Goal: Communication & Community: Participate in discussion

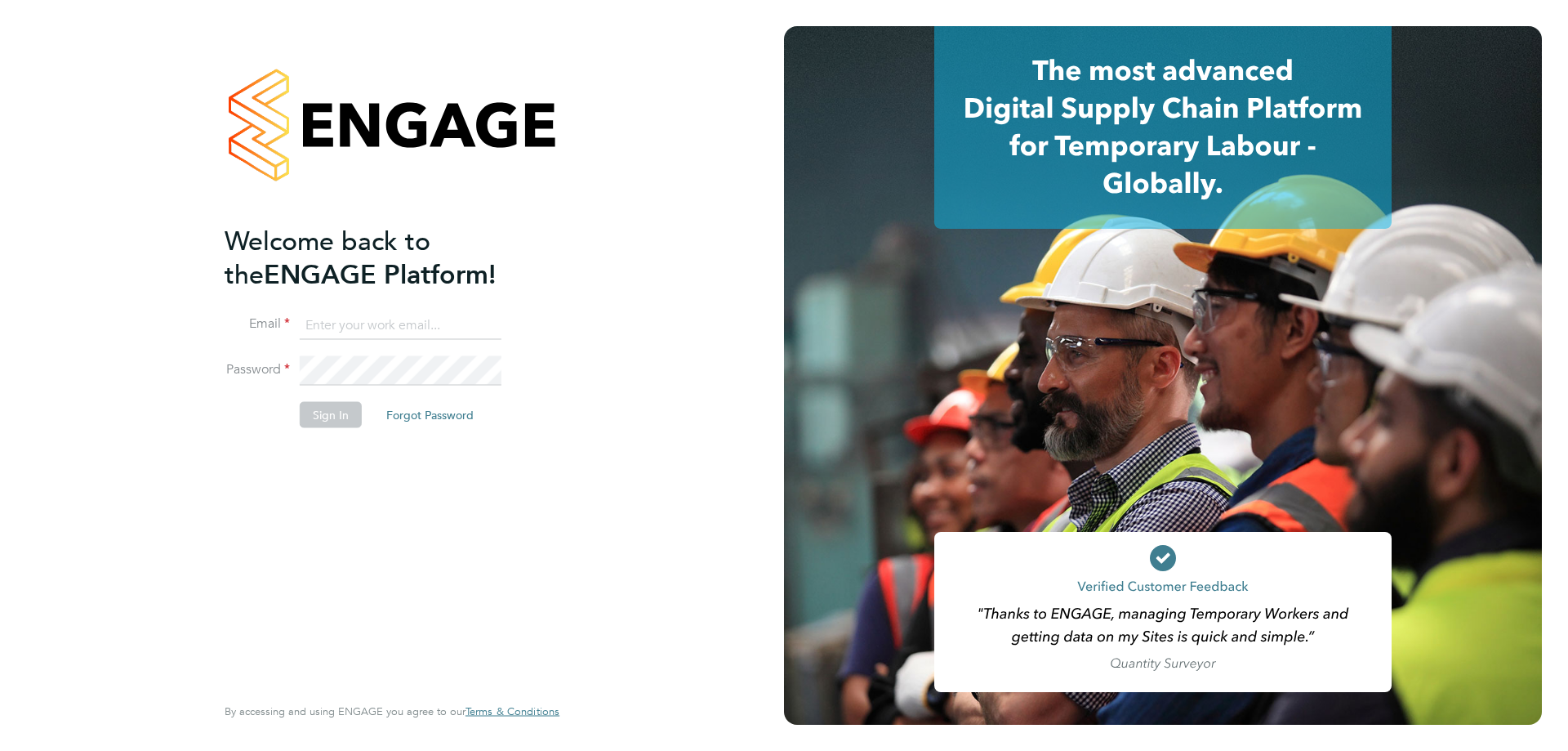
click at [421, 323] on input at bounding box center [400, 325] width 201 height 29
type input "[EMAIL_ADDRESS][DOMAIN_NAME]"
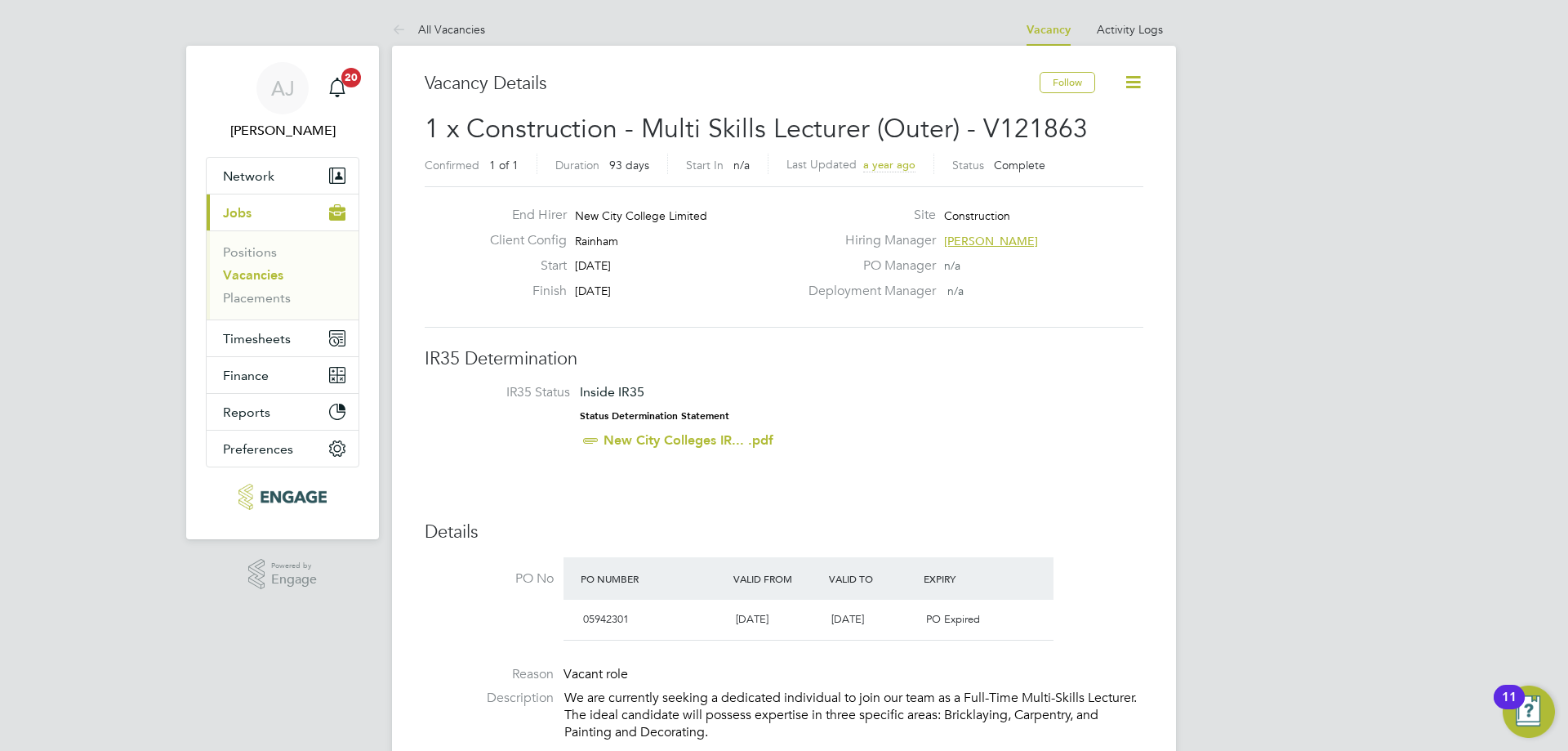
click at [260, 274] on link "Vacancies" at bounding box center [253, 276] width 61 height 16
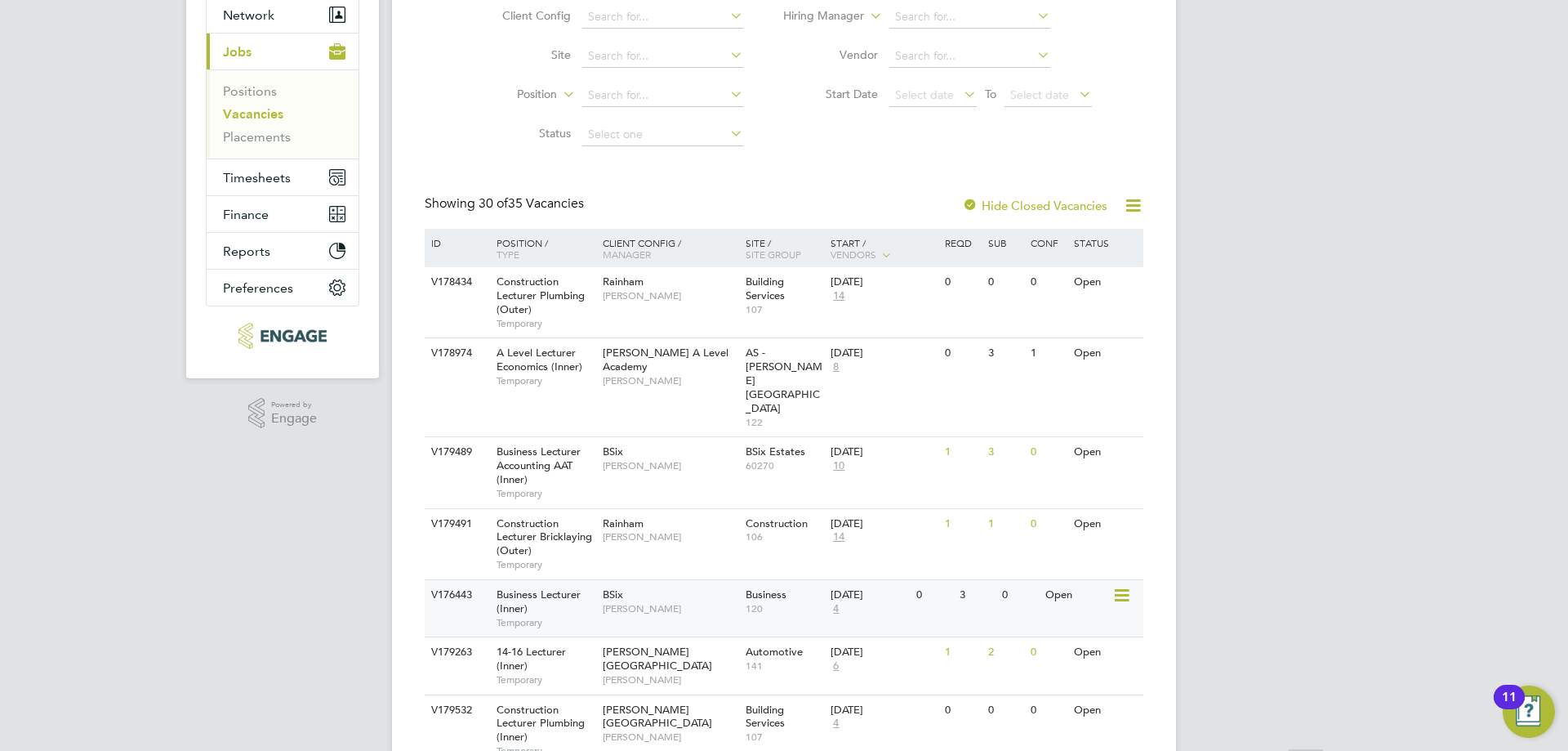
scroll to position [164, 0]
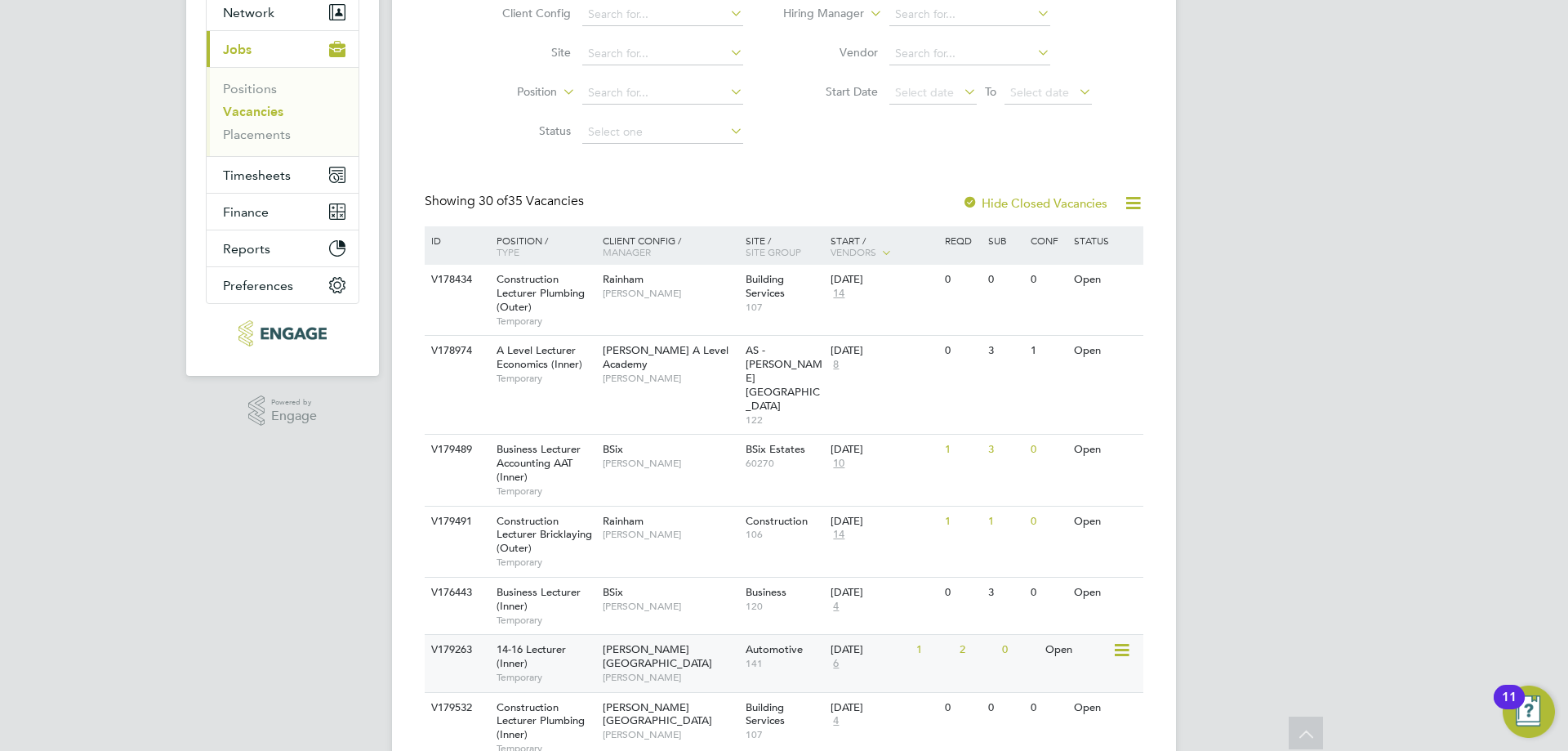
click at [531, 643] on span "14-16 Lecturer (Inner)" at bounding box center [531, 657] width 70 height 28
drag, startPoint x: 1451, startPoint y: 218, endPoint x: 1378, endPoint y: 26, distance: 205.4
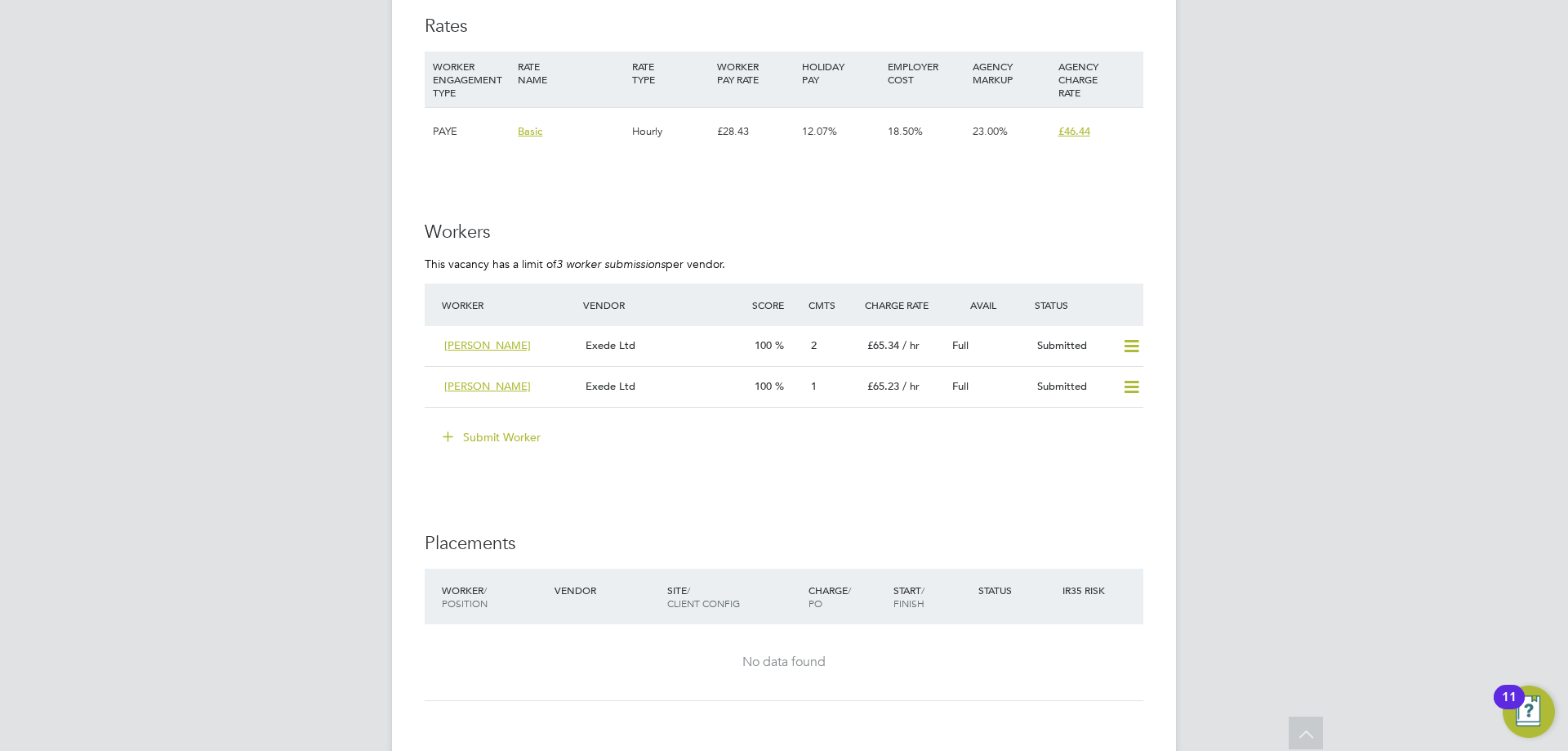
scroll to position [2721, 0]
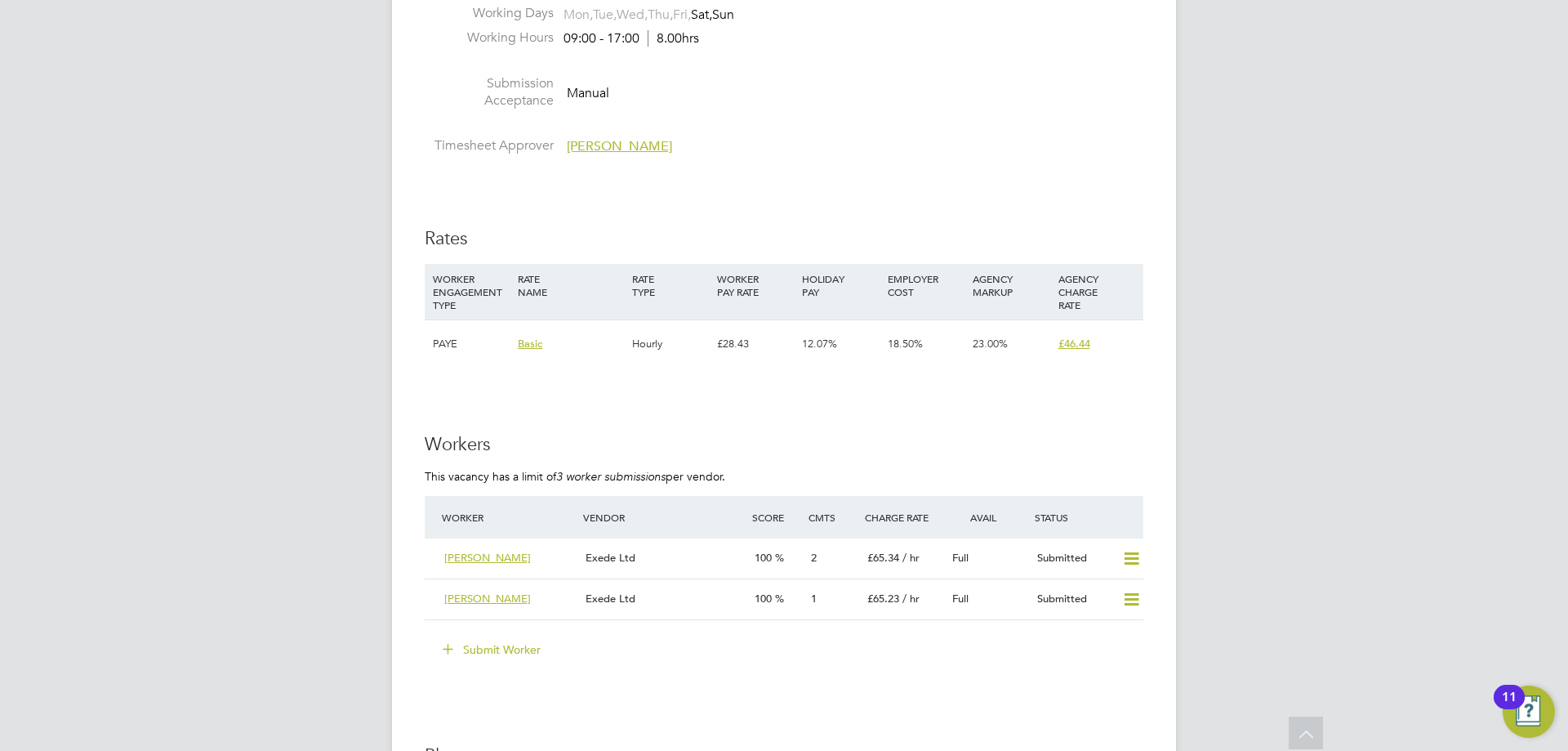
scroll to position [2558, 0]
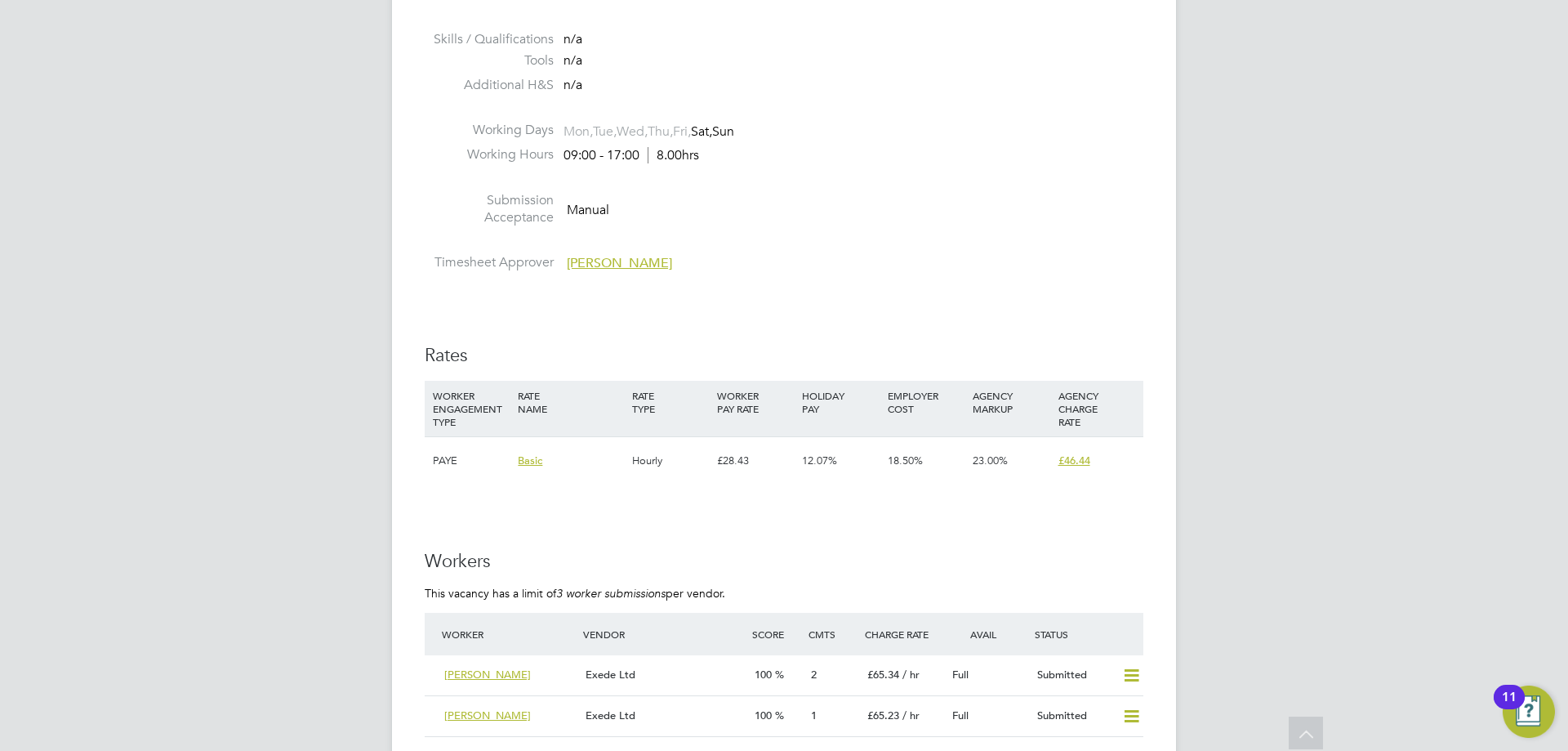
click at [684, 673] on div "Exede Ltd" at bounding box center [663, 675] width 169 height 27
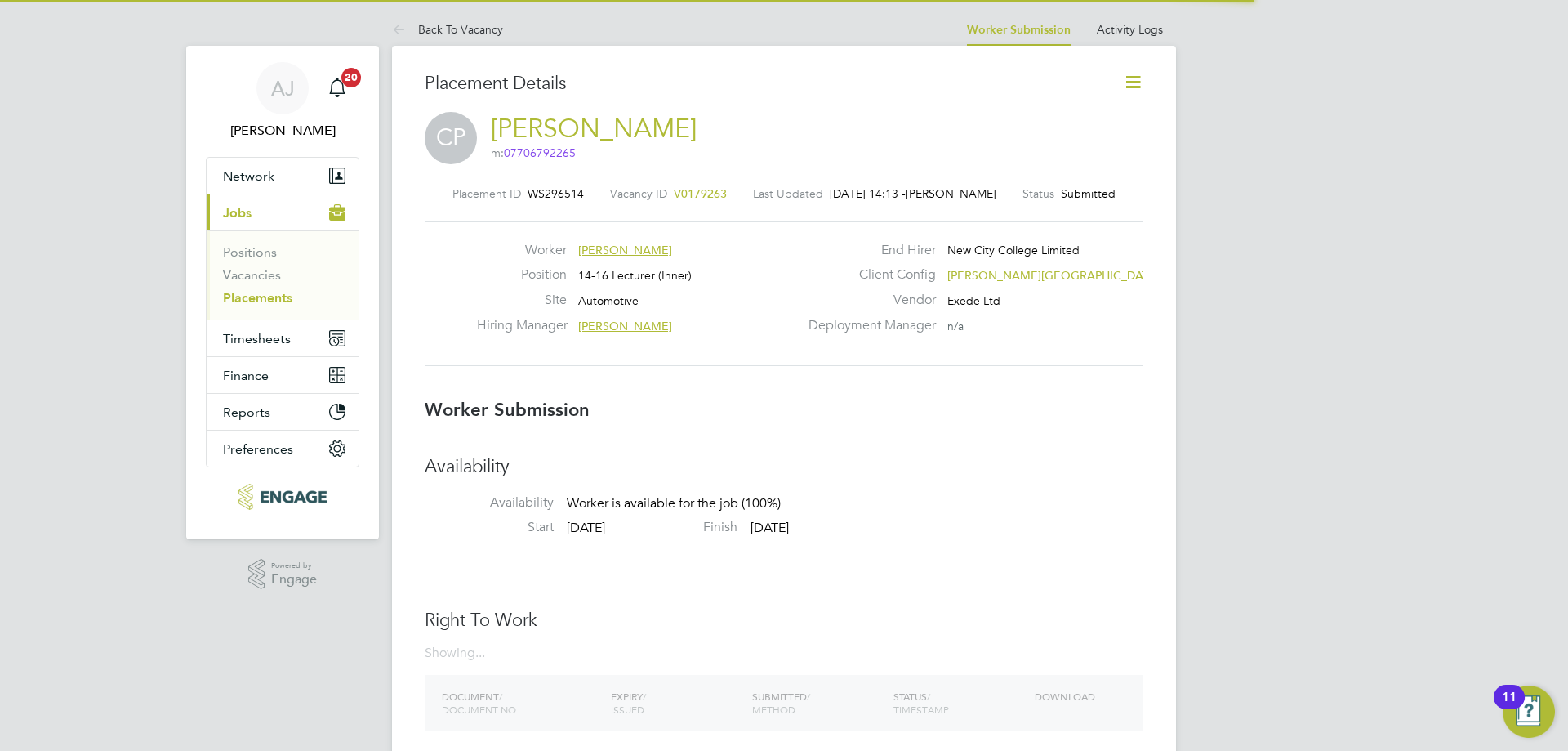
scroll to position [8, 8]
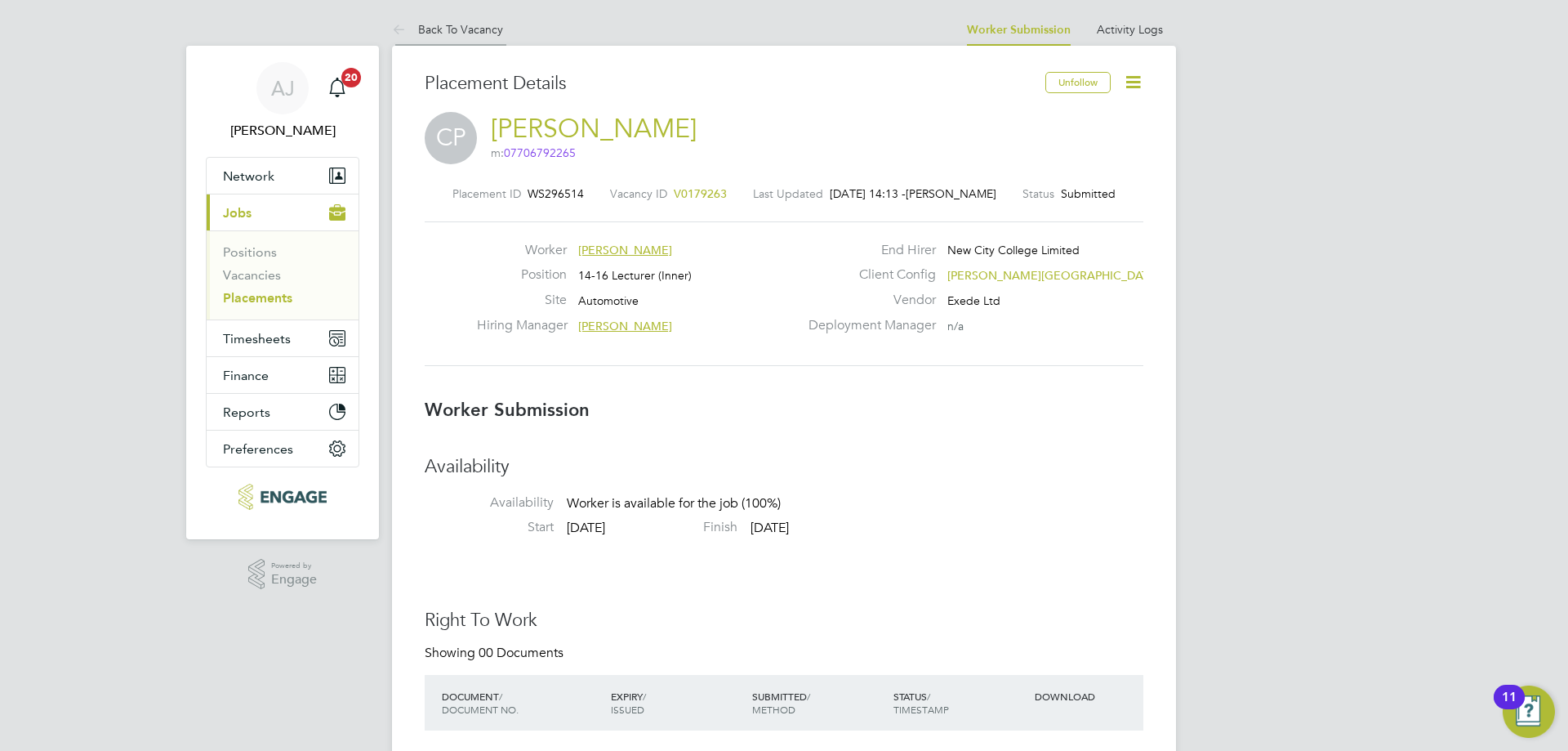
click at [407, 24] on icon at bounding box center [402, 30] width 20 height 20
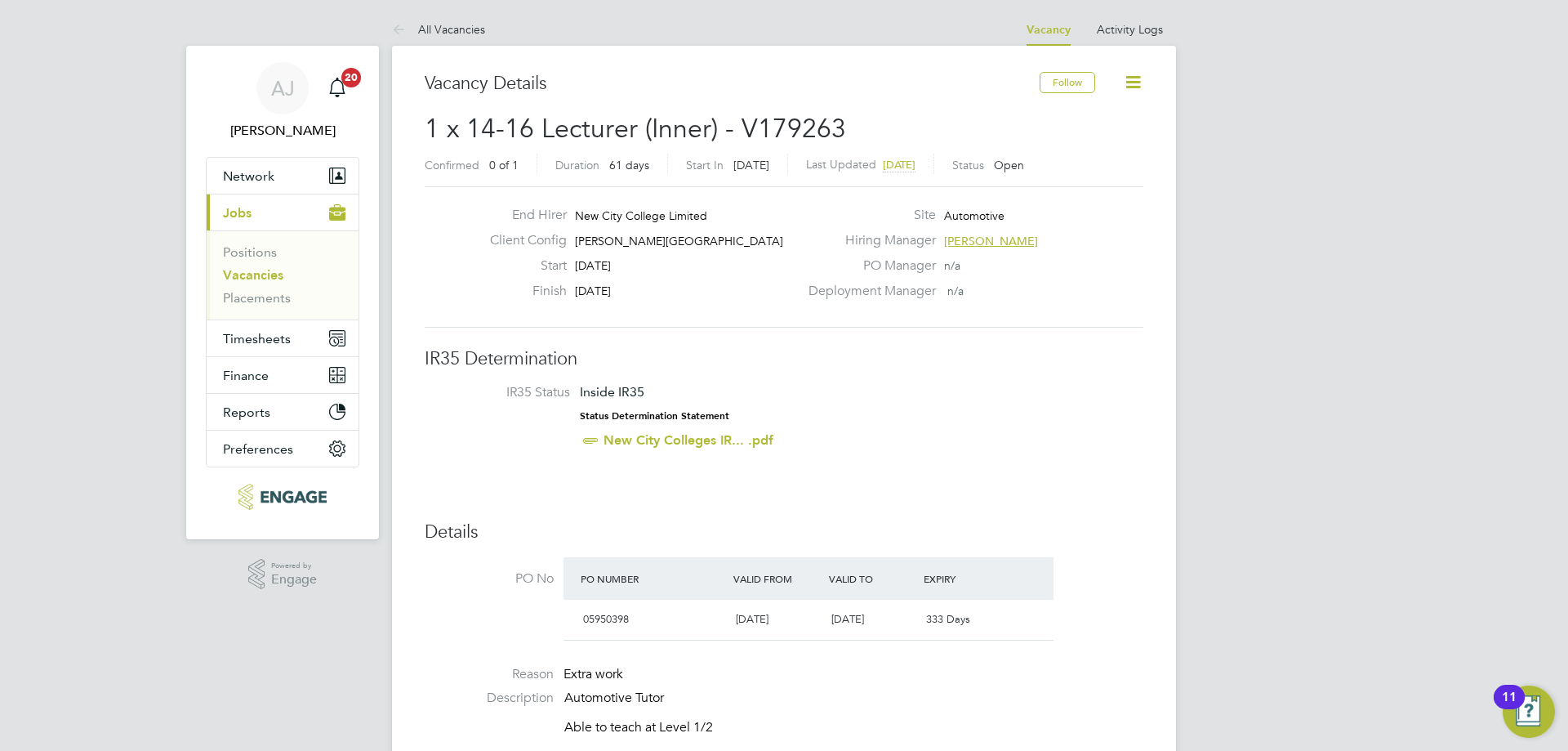
click at [400, 26] on icon at bounding box center [402, 30] width 20 height 20
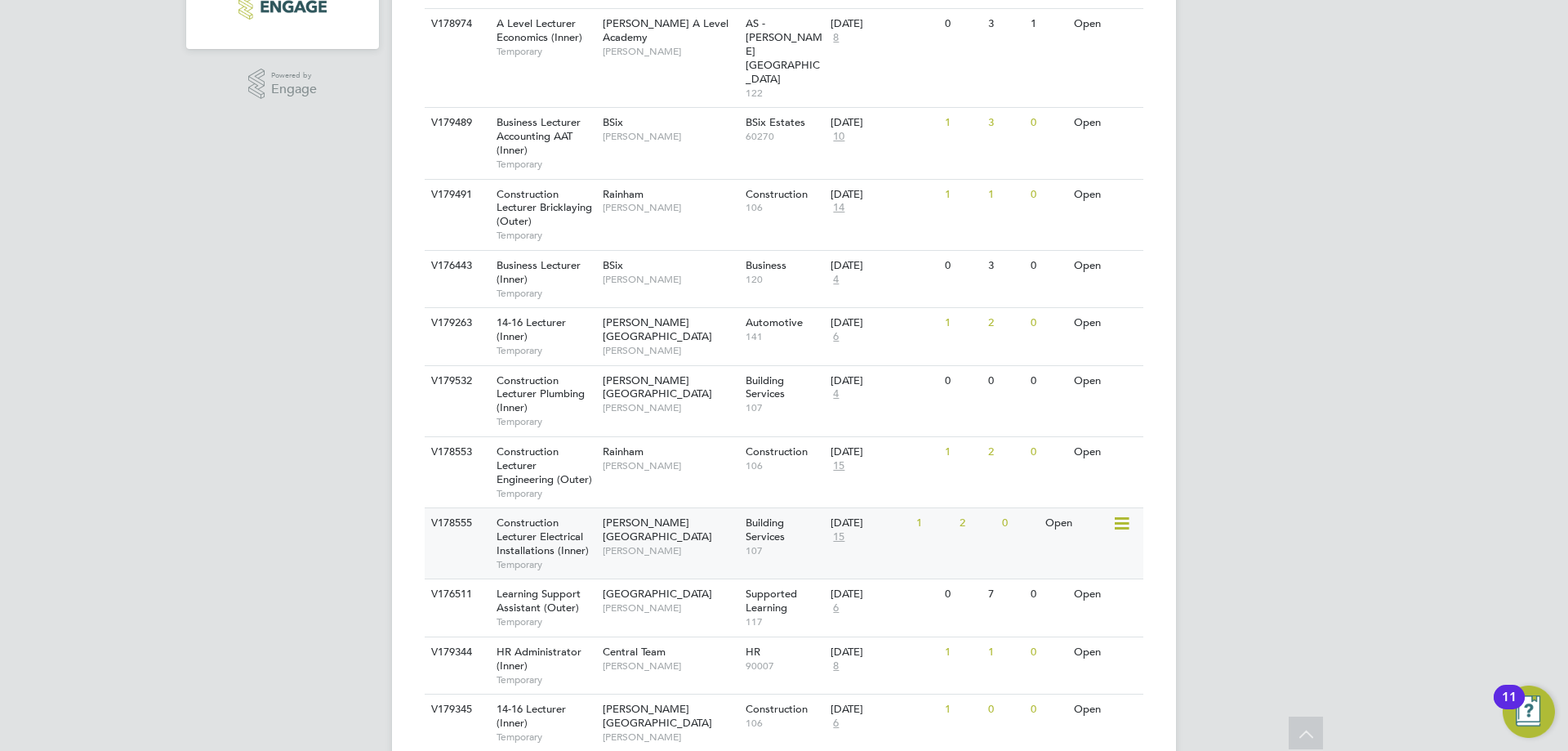
click at [646, 544] on span "Nathan Morris" at bounding box center [670, 550] width 135 height 13
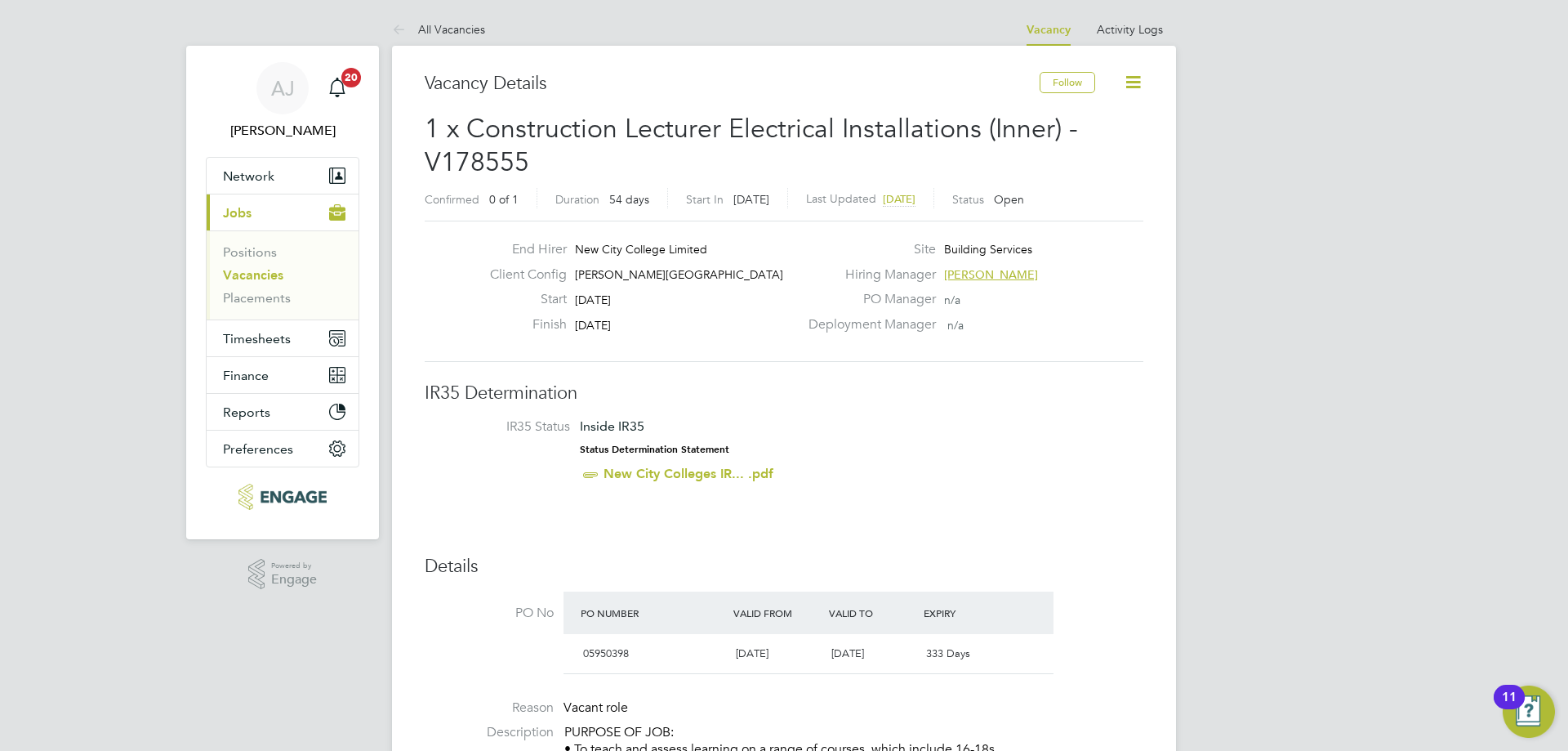
click at [406, 25] on icon at bounding box center [402, 30] width 20 height 20
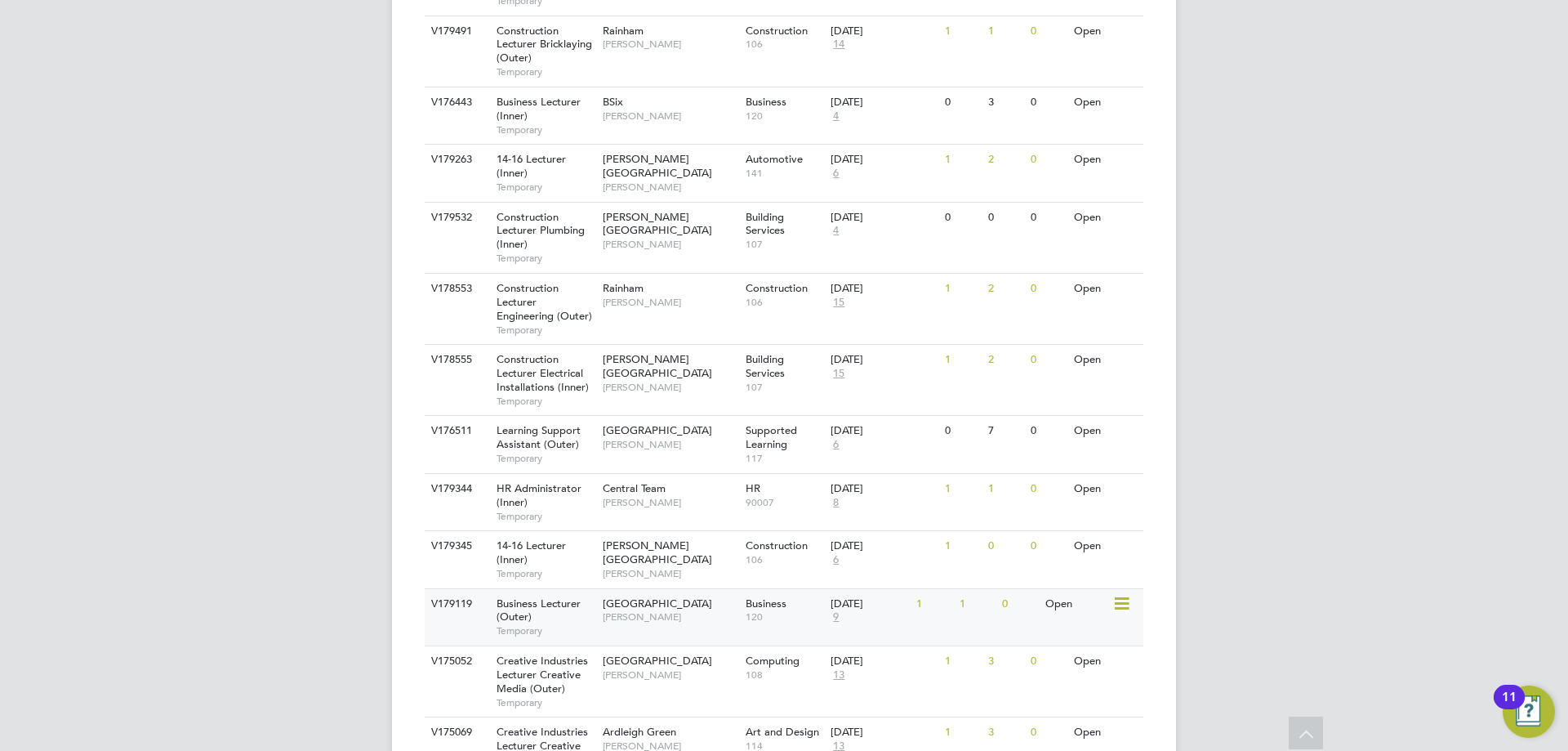
scroll to position [735, 0]
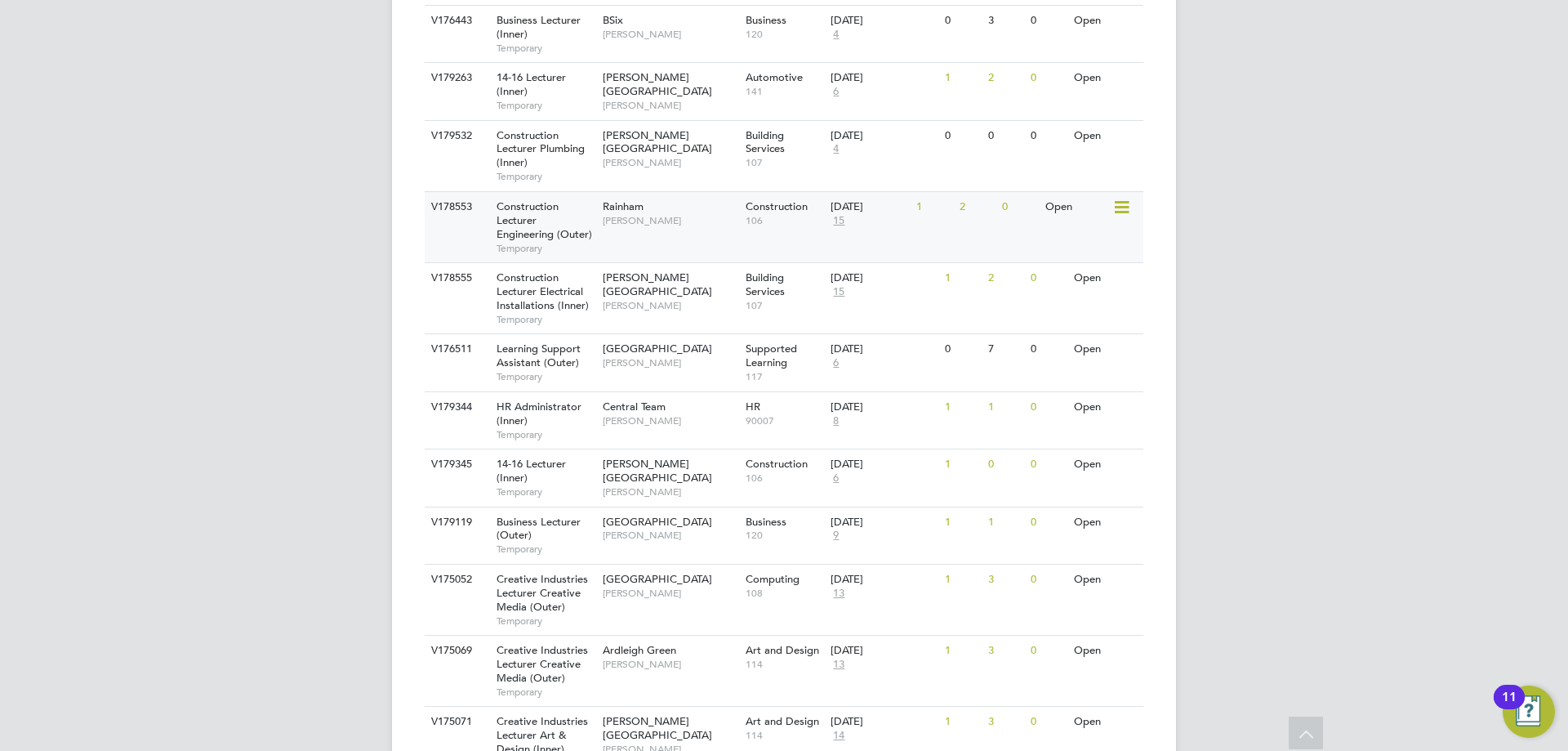
click at [563, 192] on div "Construction Lecturer Engineering (Outer) Temporary" at bounding box center [541, 227] width 114 height 70
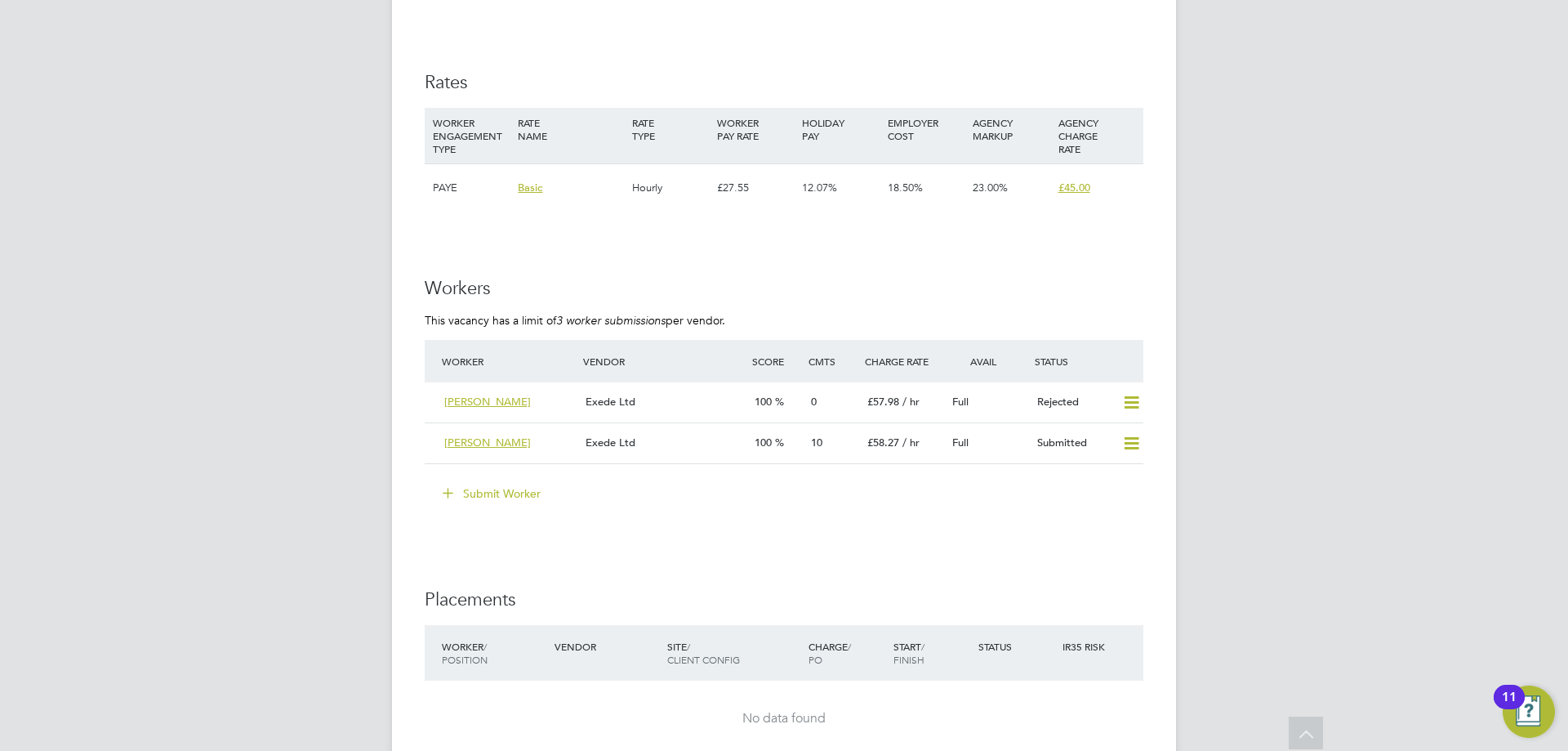
scroll to position [2779, 0]
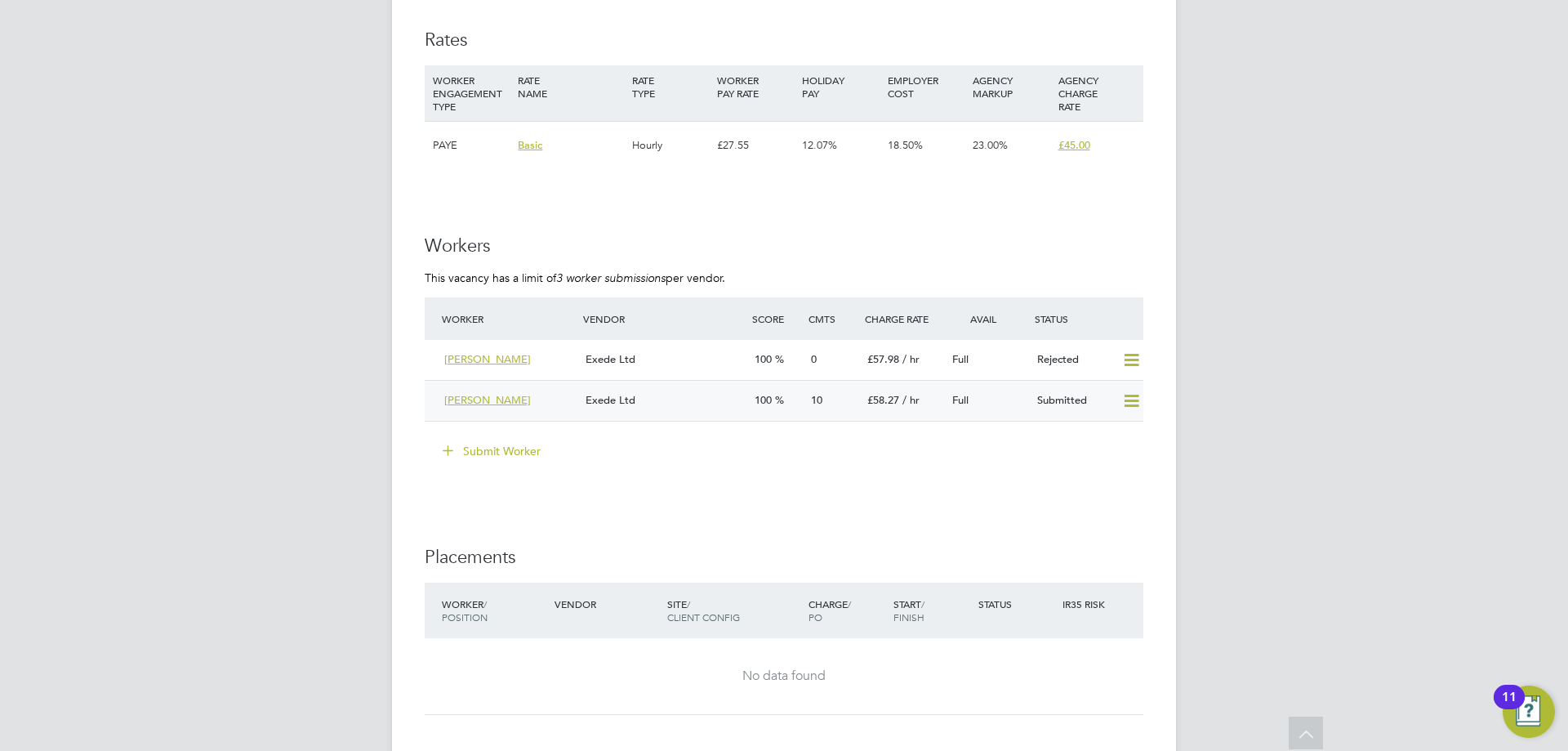
click at [702, 402] on div "Exede Ltd" at bounding box center [663, 401] width 169 height 27
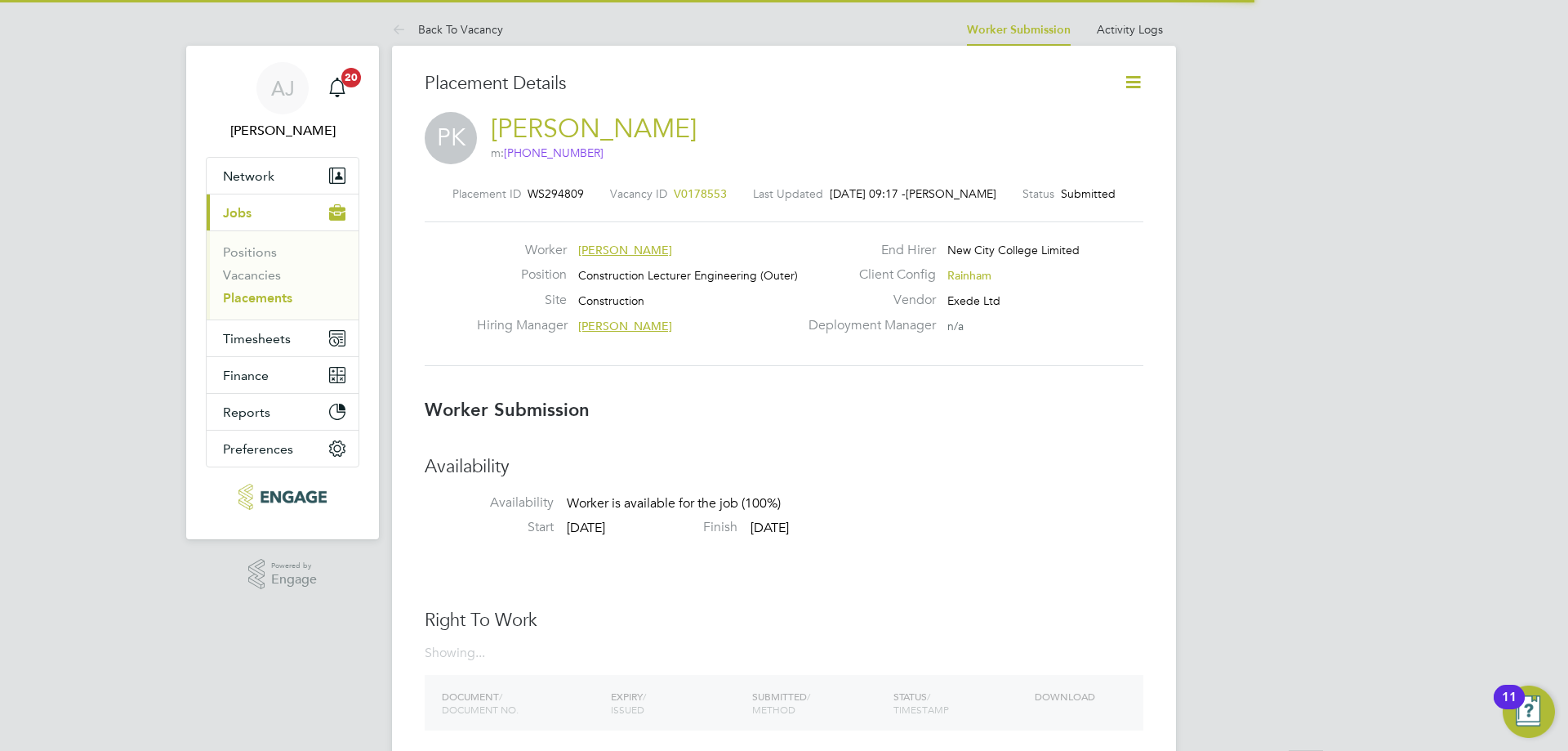
scroll to position [8, 8]
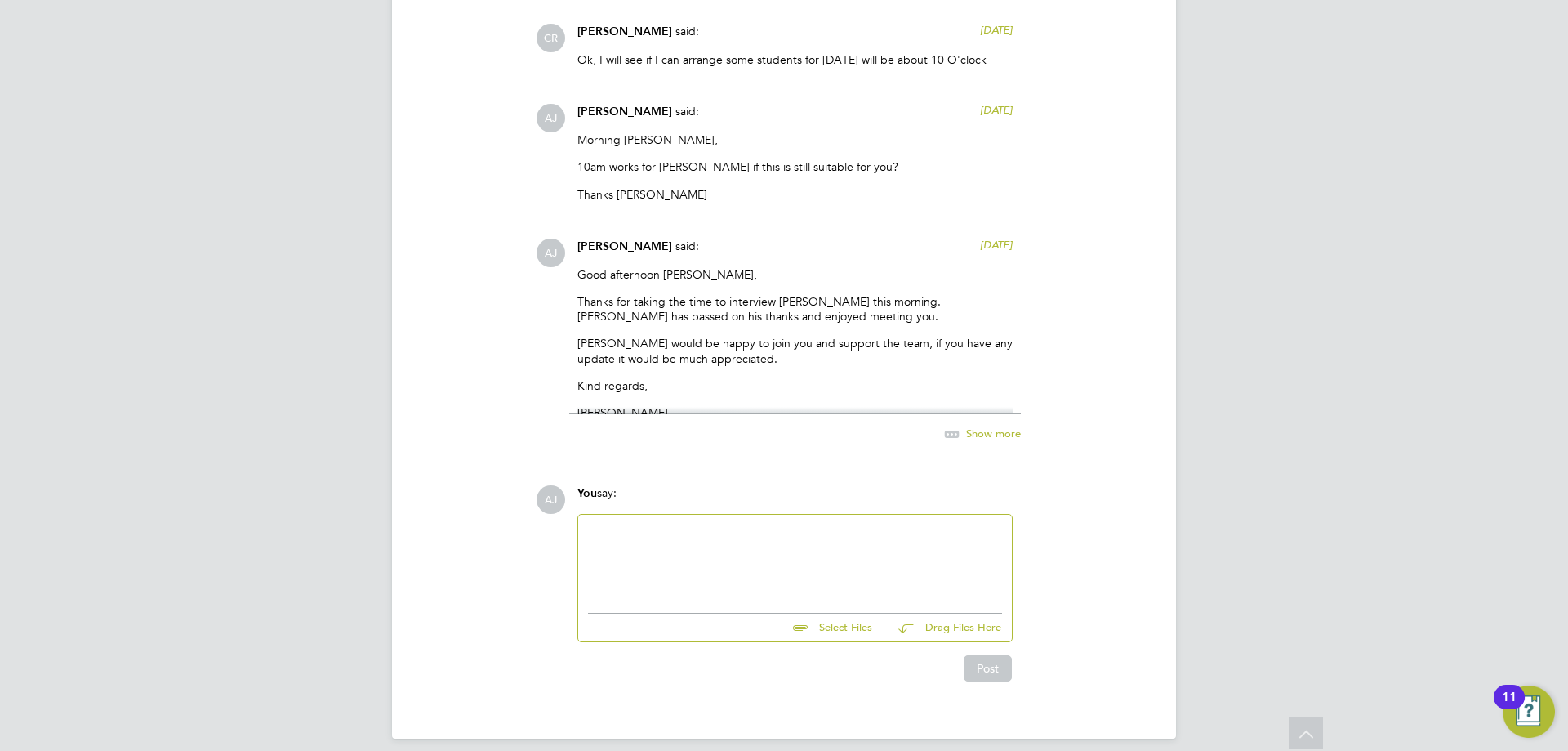
click at [664, 549] on div at bounding box center [795, 560] width 414 height 70
drag, startPoint x: 662, startPoint y: 520, endPoint x: 556, endPoint y: 519, distance: 106.0
click at [559, 520] on div "AJ You say: @[PERSON_NAME] Select Files Drag Files Here Drop your files here Po…" at bounding box center [839, 583] width 608 height 196
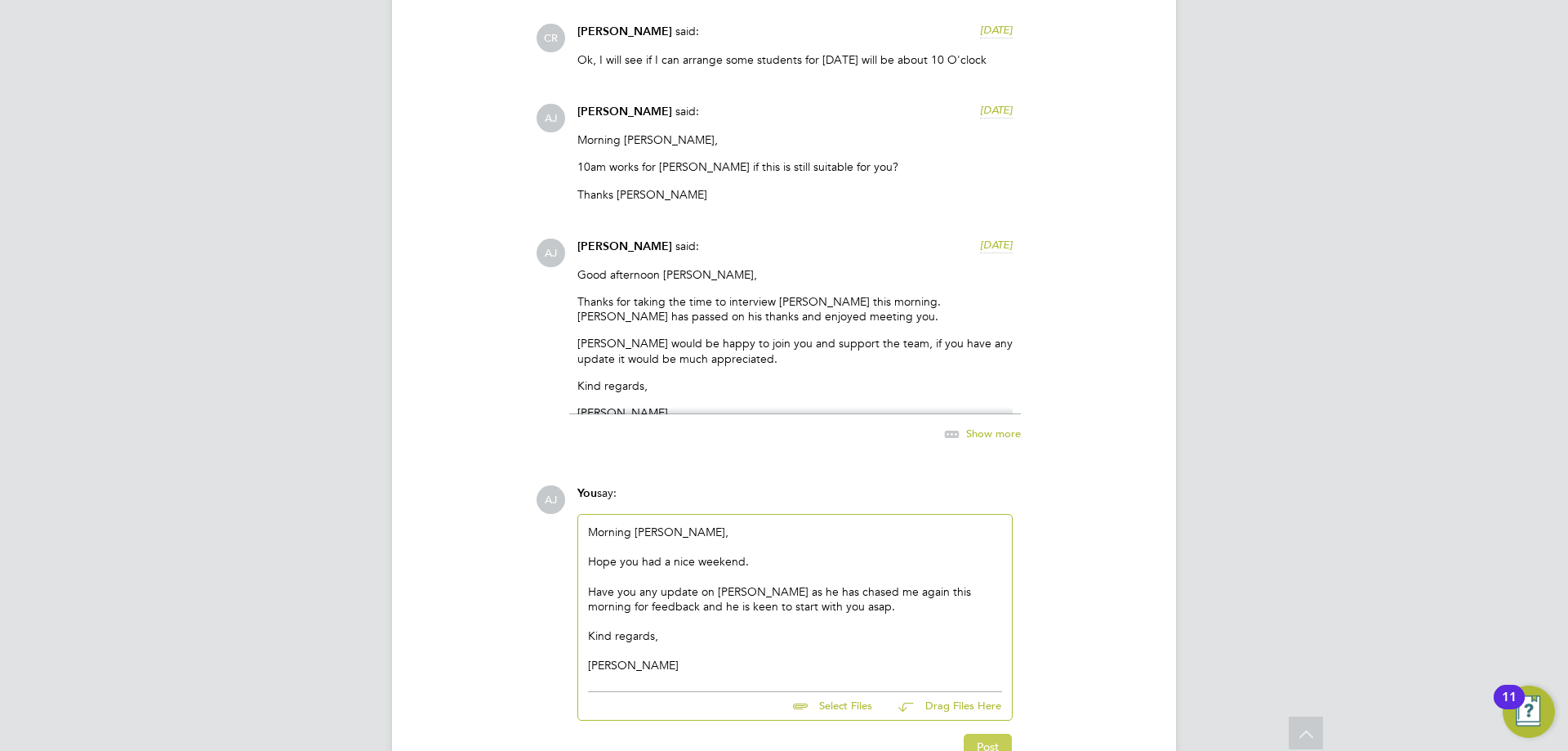
click at [980, 734] on button "Post" at bounding box center [987, 747] width 48 height 26
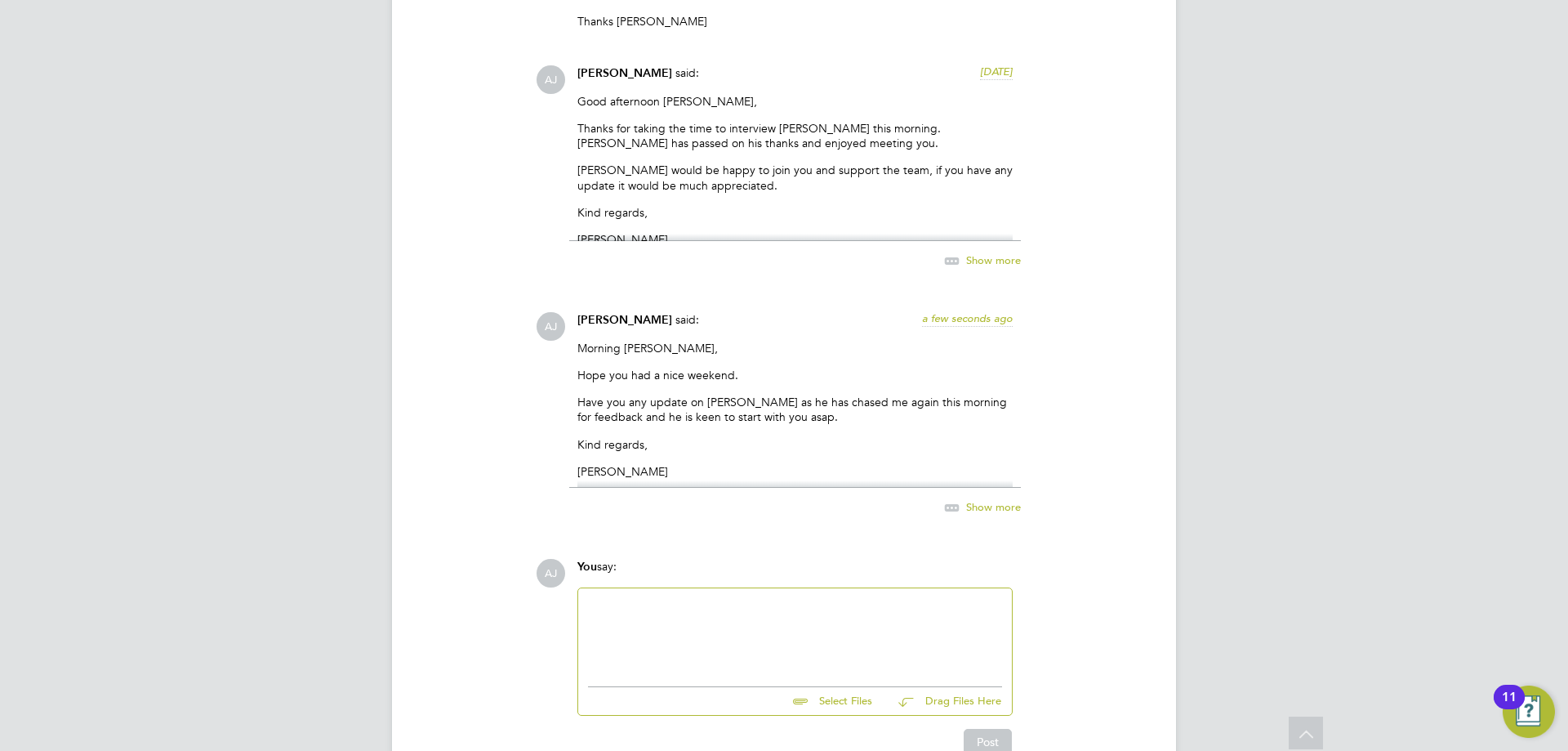
scroll to position [3170, 0]
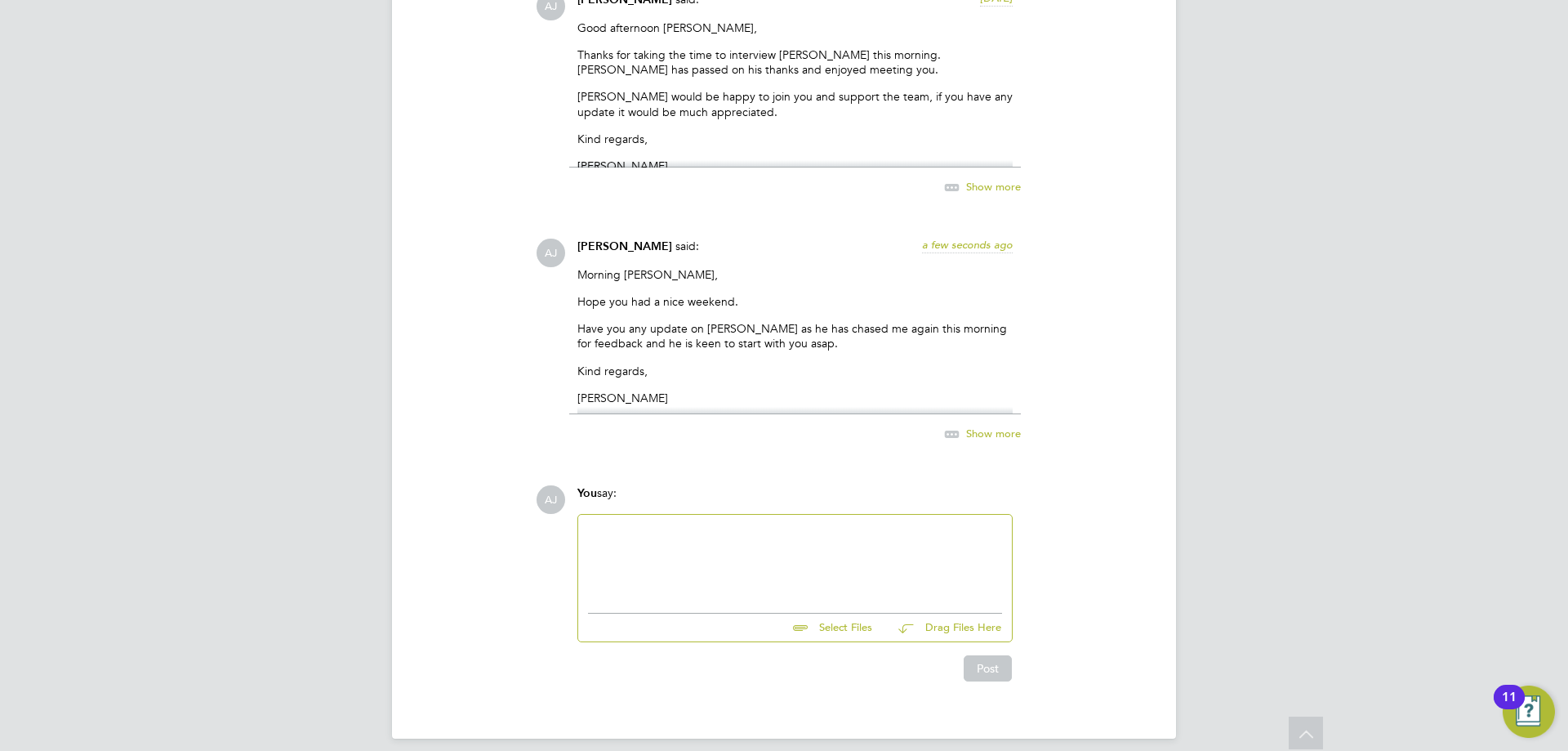
click at [962, 424] on icon at bounding box center [951, 434] width 20 height 20
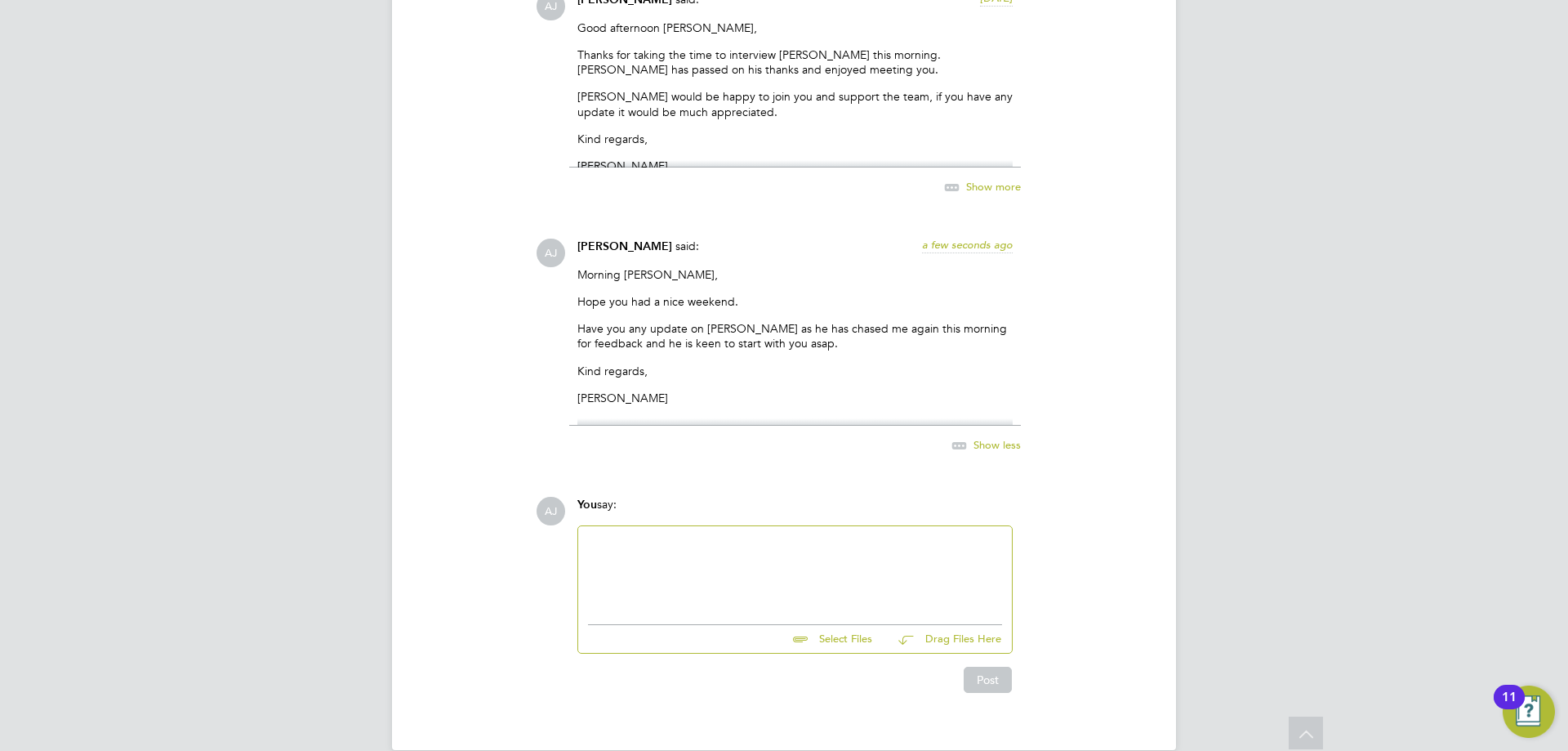
click at [1113, 313] on div "[PERSON_NAME] [PERSON_NAME] said: a few seconds ago Morning [PERSON_NAME], Hope…" at bounding box center [839, 355] width 608 height 233
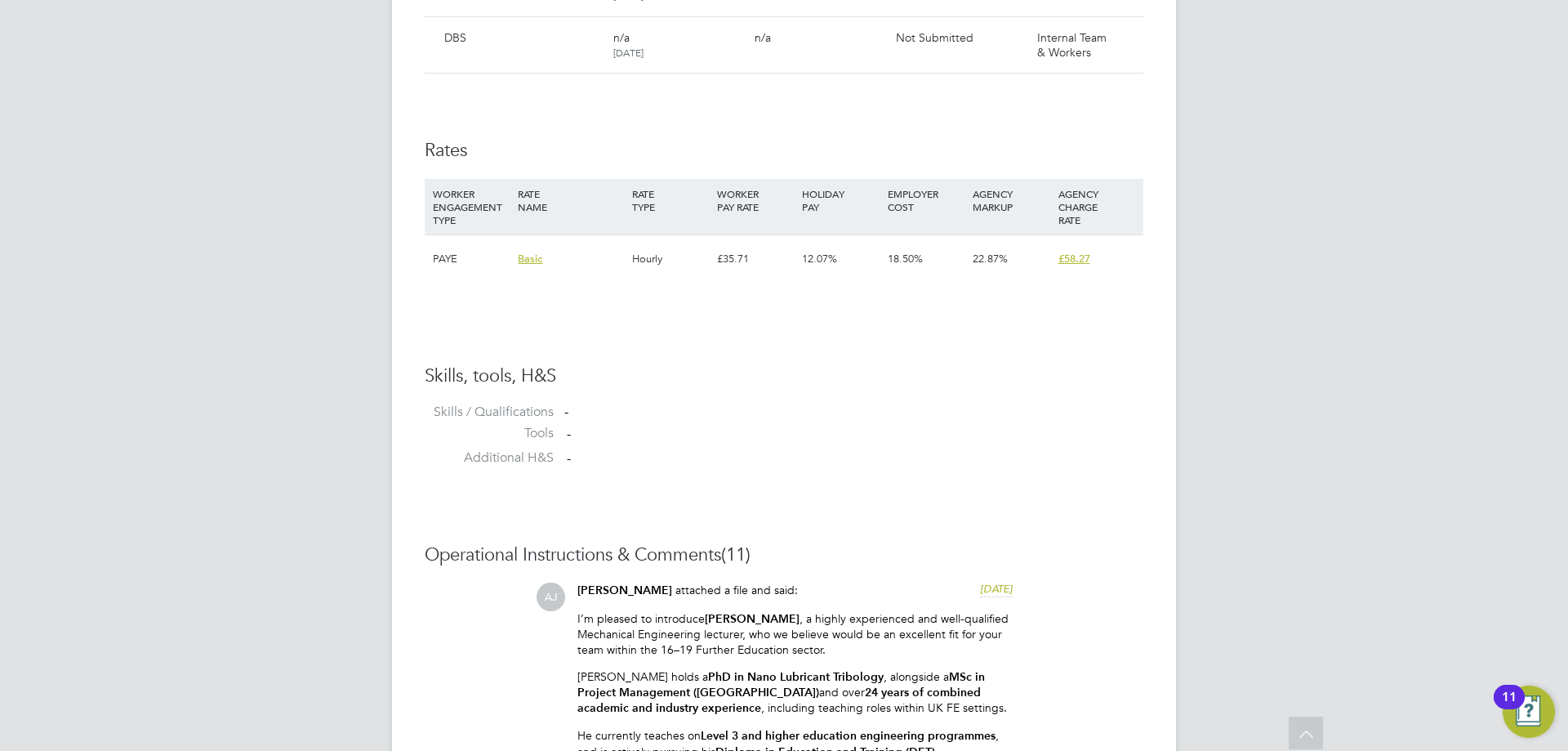
scroll to position [799, 0]
